Goal: Task Accomplishment & Management: Complete application form

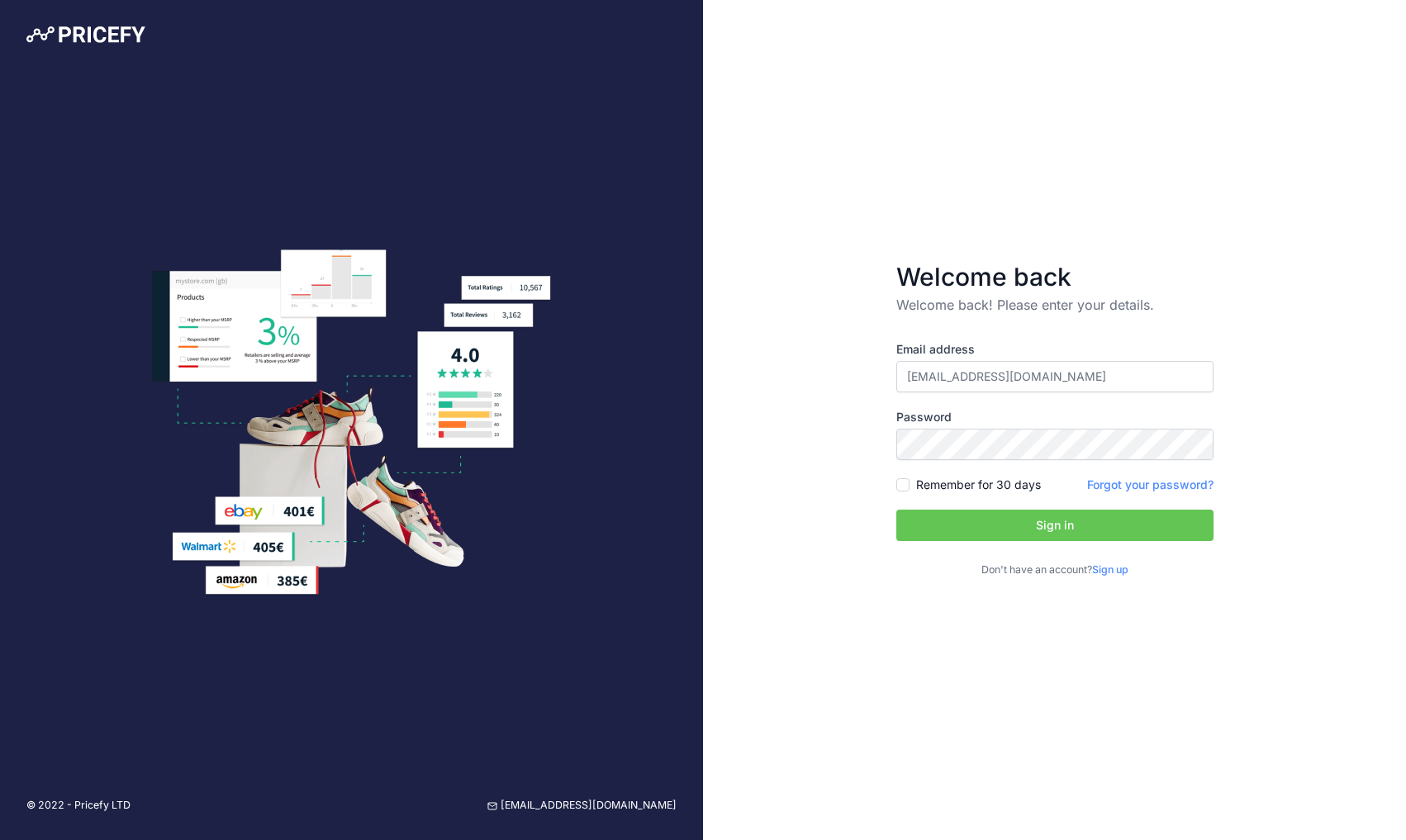
click at [1023, 517] on button "Sign in" at bounding box center [1055, 525] width 317 height 31
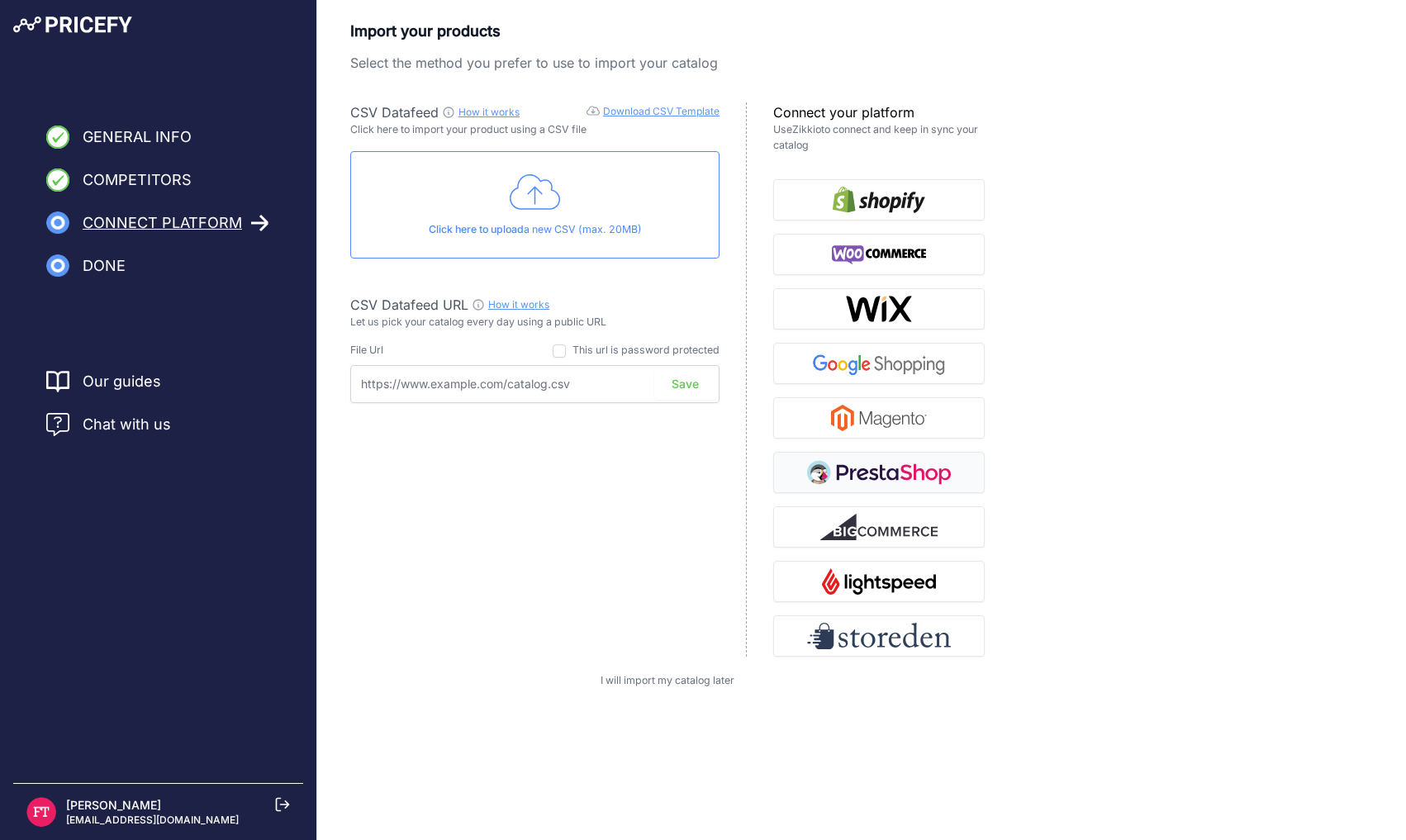
click at [941, 475] on img "button" at bounding box center [879, 473] width 144 height 27
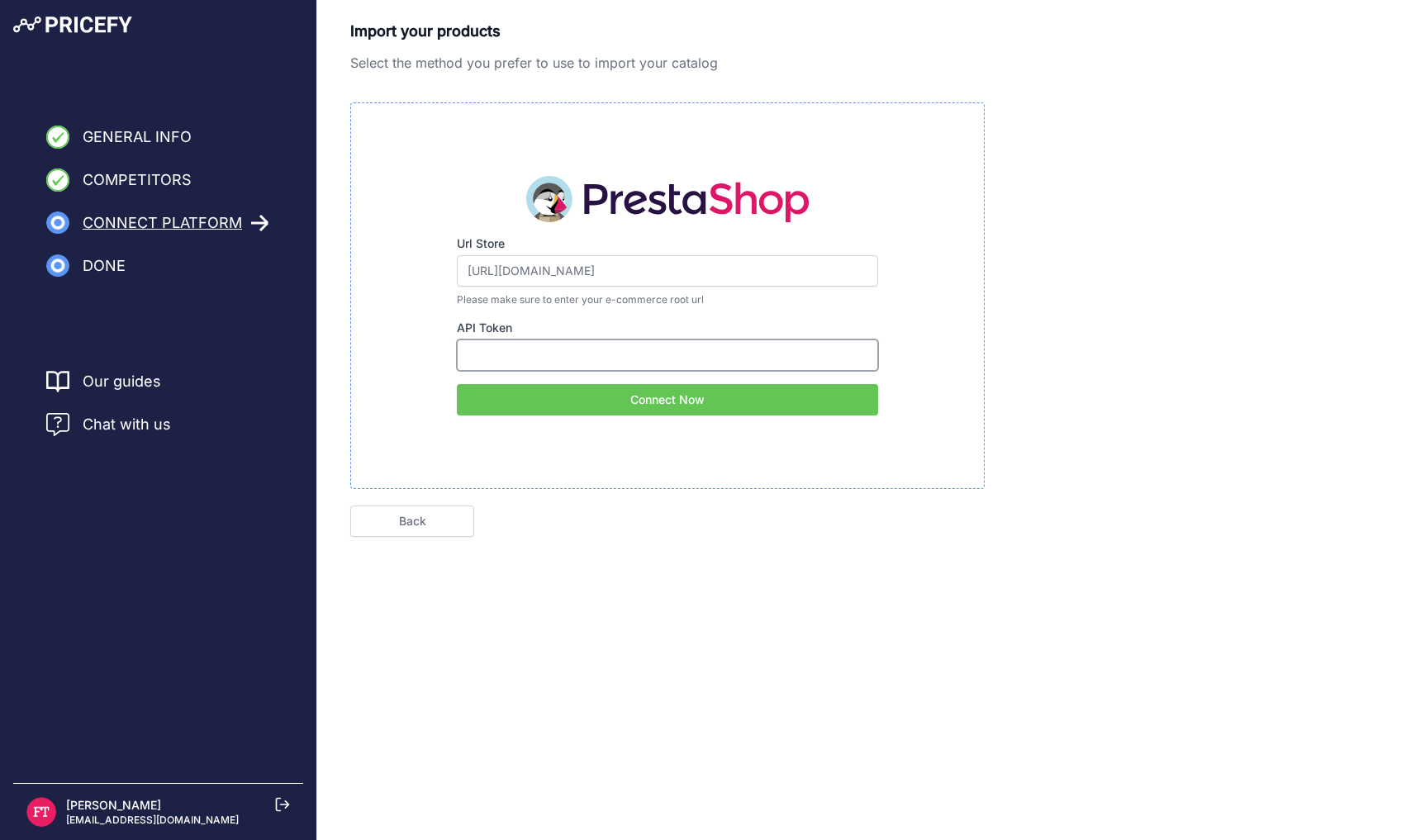
click at [643, 357] on input "API Token" at bounding box center [667, 355] width 421 height 31
